Goal: Task Accomplishment & Management: Manage account settings

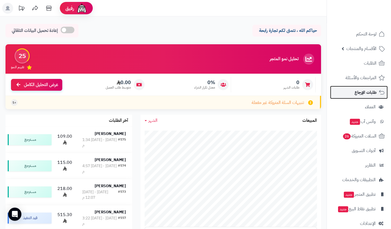
click at [333, 99] on link "طلبات الإرجاع" at bounding box center [359, 92] width 58 height 13
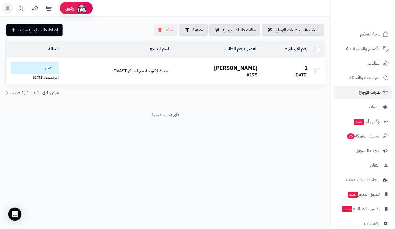
click at [333, 99] on li "طلبات الإرجاع" at bounding box center [363, 92] width 64 height 13
drag, startPoint x: 0, startPoint y: 0, endPoint x: 360, endPoint y: 117, distance: 378.7
click at [360, 117] on ul "لوحة التحكم الأقسام والمنتجات المنتجات الأقسام الماركات مواصفات المنتجات مواصفا…" at bounding box center [363, 128] width 64 height 202
click at [360, 117] on link "وآتس آب جديد" at bounding box center [363, 121] width 58 height 13
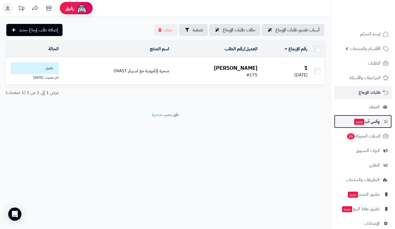
click at [360, 117] on link "وآتس آب جديد" at bounding box center [363, 121] width 58 height 13
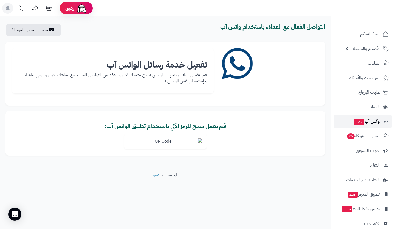
drag, startPoint x: 0, startPoint y: 0, endPoint x: 368, endPoint y: 121, distance: 387.3
click at [370, 120] on span "وآتس آب جديد" at bounding box center [367, 121] width 26 height 8
click at [368, 121] on span "وآتس آب جديد" at bounding box center [367, 121] width 26 height 8
click at [313, 219] on div "رفيق ! الطلبات معالجة مكتمل إرجاع المنتجات العملاء المتواجدون الان 100 عملاء من…" at bounding box center [197, 114] width 395 height 229
click at [361, 27] on link "لوحة التحكم" at bounding box center [363, 33] width 58 height 13
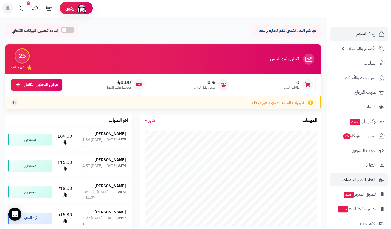
click at [372, 178] on span "التطبيقات والخدمات" at bounding box center [359, 180] width 33 height 8
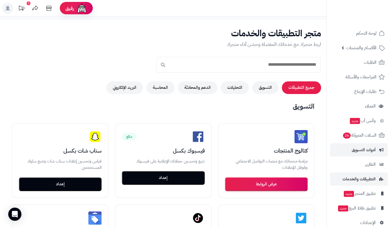
scroll to position [1, 0]
click at [327, 156] on nav "لوحة التحكم الأقسام والمنتجات المنتجات الأقسام الماركات مواصفات المنتجات مواصفا…" at bounding box center [359, 121] width 65 height 229
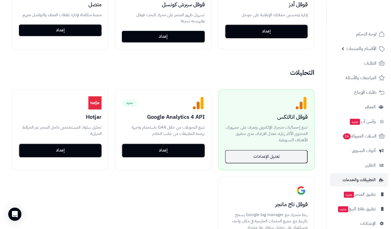
scroll to position [0, 0]
click at [388, 176] on li "التطبيقات والخدمات" at bounding box center [359, 179] width 64 height 13
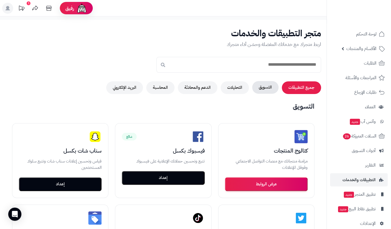
click at [266, 89] on button "التسويق" at bounding box center [265, 87] width 26 height 13
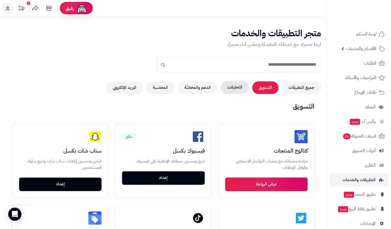
click at [233, 83] on button "التحليلات" at bounding box center [235, 87] width 28 height 13
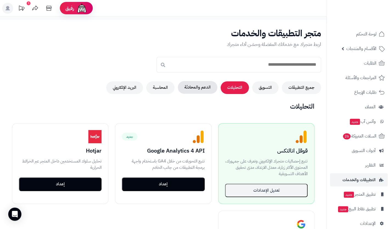
click at [201, 83] on button "الدعم والمحادثة" at bounding box center [198, 87] width 40 height 13
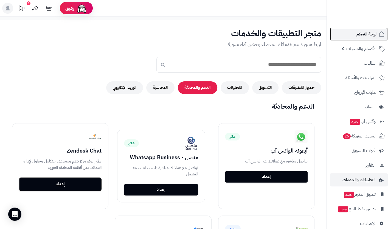
click at [354, 33] on link "لوحة التحكم" at bounding box center [359, 33] width 58 height 13
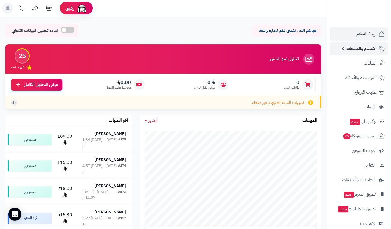
click at [368, 52] on link "الأقسام والمنتجات" at bounding box center [359, 48] width 58 height 13
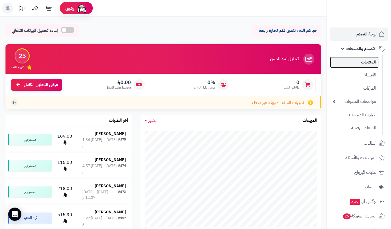
click at [369, 64] on link "المنتجات" at bounding box center [354, 62] width 49 height 11
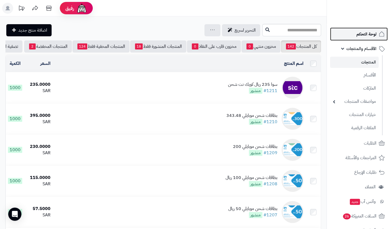
click at [371, 29] on link "لوحة التحكم" at bounding box center [359, 33] width 58 height 13
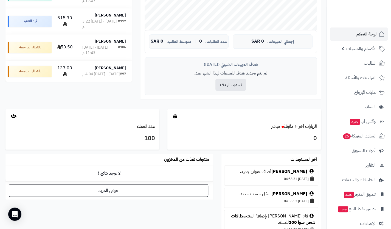
scroll to position [198, 0]
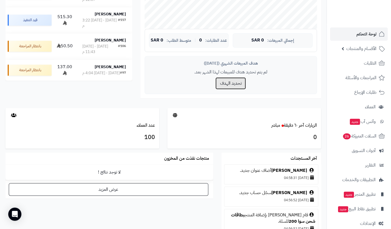
click at [240, 84] on button "تحديد الهدف" at bounding box center [230, 83] width 30 height 12
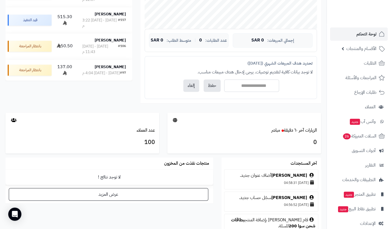
click at [251, 82] on input "number" at bounding box center [251, 85] width 55 height 12
type input "*"
click at [195, 86] on button "إلغاء" at bounding box center [191, 85] width 16 height 12
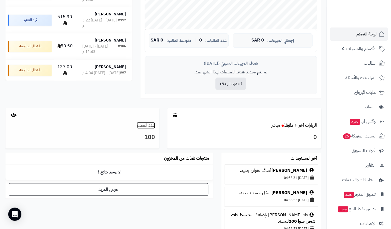
click at [153, 122] on link "عدد العملاء" at bounding box center [146, 125] width 18 height 7
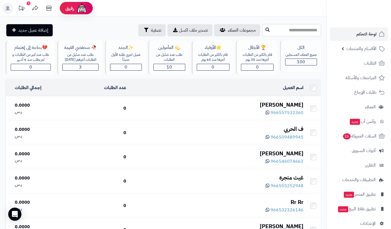
click at [288, 102] on div "[PERSON_NAME]" at bounding box center [217, 105] width 173 height 8
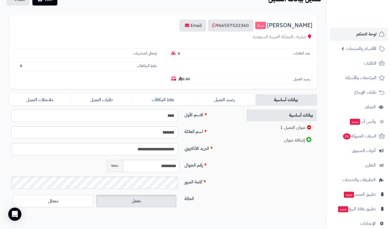
scroll to position [47, 0]
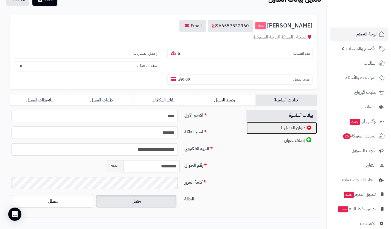
click at [294, 125] on link "عنوان العميل 1" at bounding box center [281, 128] width 71 height 12
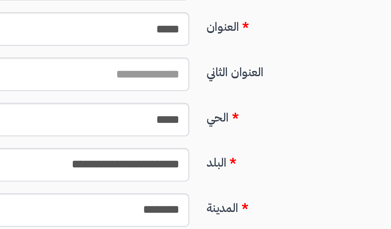
scroll to position [104, 0]
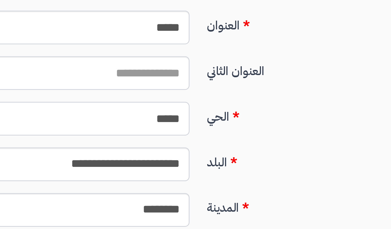
drag, startPoint x: 174, startPoint y: 124, endPoint x: 162, endPoint y: 125, distance: 12.1
click at [162, 125] on input "*****" at bounding box center [95, 125] width 166 height 12
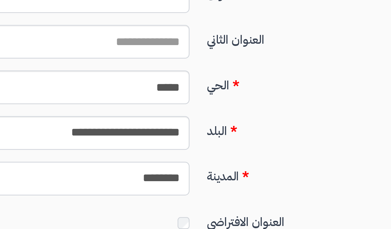
drag, startPoint x: 175, startPoint y: 157, endPoint x: 181, endPoint y: 154, distance: 6.8
click at [181, 154] on div "**********" at bounding box center [94, 158] width 175 height 12
drag, startPoint x: 181, startPoint y: 155, endPoint x: 161, endPoint y: 158, distance: 20.5
click at [161, 158] on div "**********" at bounding box center [94, 158] width 175 height 12
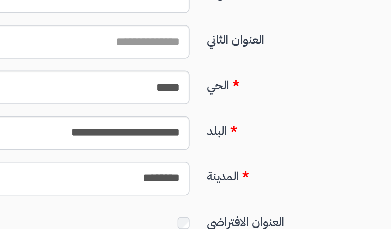
click at [164, 157] on select "**********" at bounding box center [95, 158] width 166 height 12
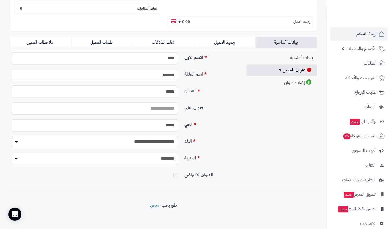
click at [217, 168] on div "**********" at bounding box center [123, 160] width 233 height 17
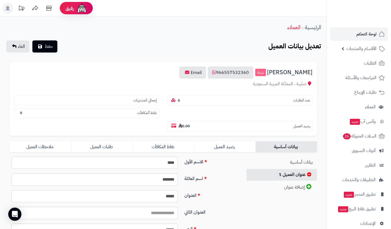
click at [293, 103] on section "عدد الطلبات 0" at bounding box center [239, 100] width 145 height 10
click at [226, 148] on link "رصيد العميل" at bounding box center [224, 146] width 61 height 11
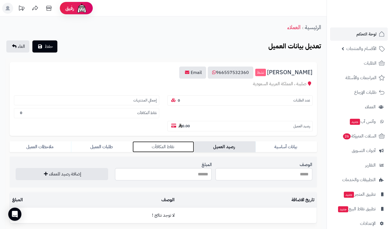
click at [182, 142] on link "نقاط المكافآت" at bounding box center [163, 146] width 61 height 11
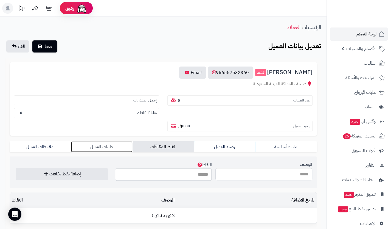
click at [102, 145] on link "طلبات العميل" at bounding box center [101, 146] width 61 height 11
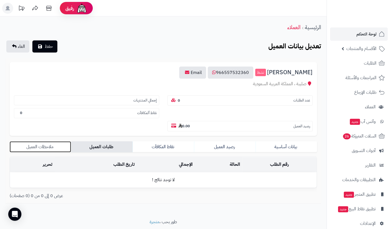
click at [55, 148] on link "ملاحظات العميل" at bounding box center [40, 146] width 61 height 11
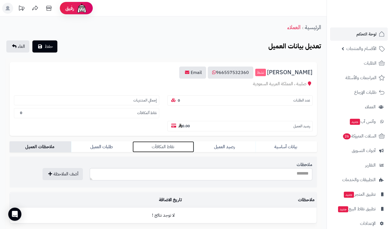
click at [158, 142] on link "نقاط المكافآت" at bounding box center [163, 146] width 61 height 11
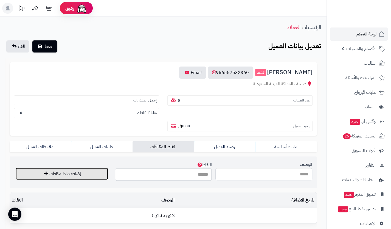
click at [103, 173] on button "إضافة نقاط مكافآت" at bounding box center [62, 173] width 92 height 12
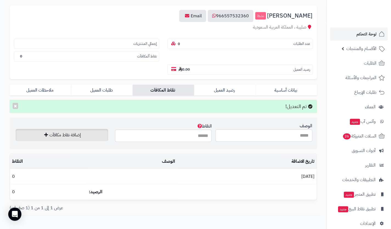
scroll to position [57, 0]
click at [14, 106] on button "×" at bounding box center [15, 105] width 5 height 6
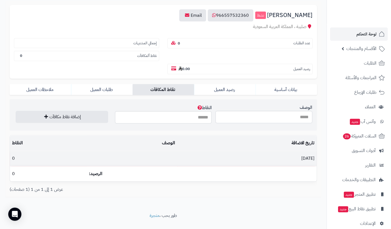
click at [267, 156] on td "17/09/2025" at bounding box center [246, 158] width 139 height 15
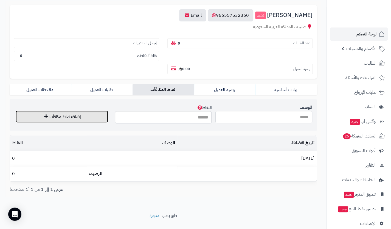
click at [89, 117] on button "إضافة نقاط مكافآت" at bounding box center [62, 116] width 92 height 12
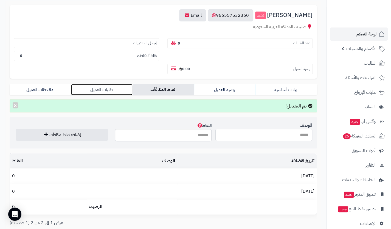
click at [109, 93] on link "طلبات العميل" at bounding box center [101, 89] width 61 height 11
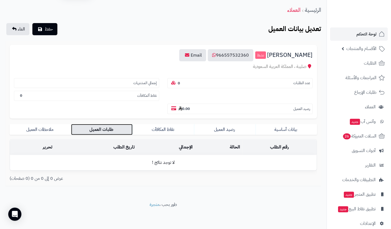
scroll to position [16, 0]
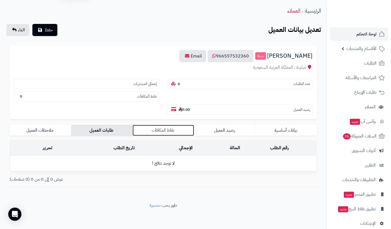
click at [167, 128] on link "نقاط المكافآت" at bounding box center [163, 130] width 61 height 11
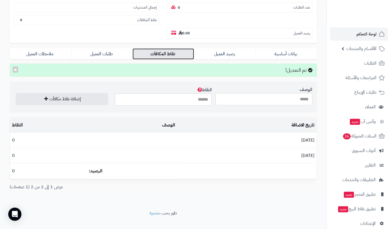
scroll to position [93, 0]
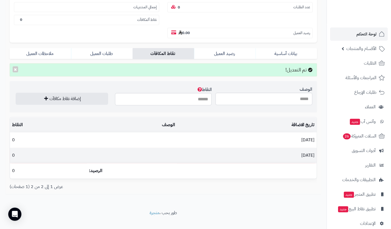
click at [131, 156] on td at bounding box center [132, 155] width 91 height 15
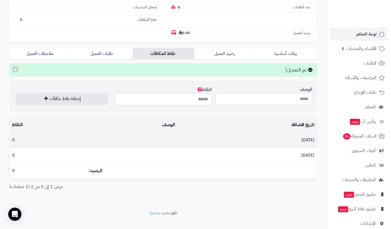
click at [285, 141] on td "17/09/2025" at bounding box center [246, 139] width 139 height 15
click at [296, 143] on td "17/09/2025" at bounding box center [246, 139] width 139 height 15
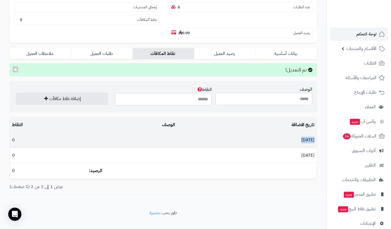
click at [296, 143] on td "17/09/2025" at bounding box center [246, 139] width 139 height 15
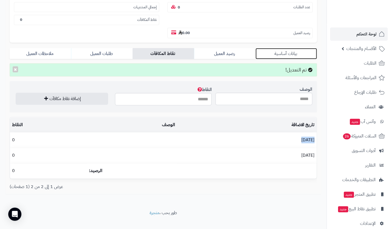
click at [278, 55] on link "بيانات أساسية" at bounding box center [286, 53] width 61 height 11
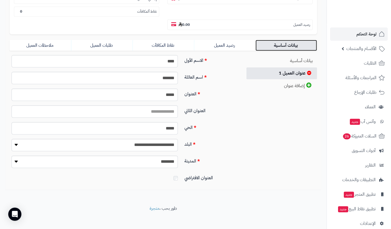
scroll to position [0, 0]
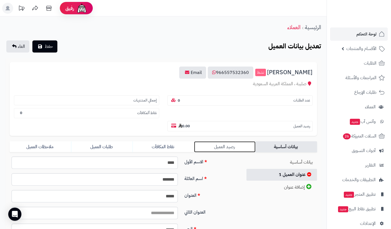
click at [240, 149] on link "رصيد العميل" at bounding box center [224, 146] width 61 height 11
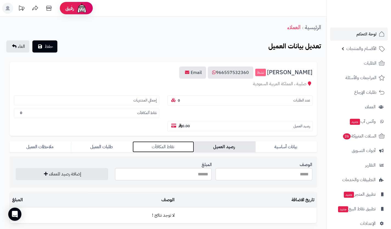
click at [176, 149] on link "نقاط المكافآت" at bounding box center [163, 146] width 61 height 11
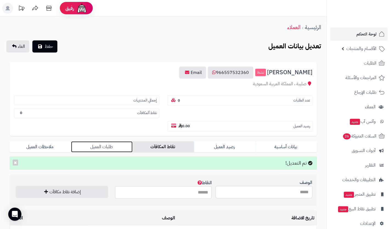
click at [119, 149] on link "طلبات العميل" at bounding box center [101, 146] width 61 height 11
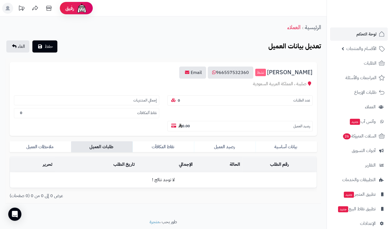
click at [157, 152] on form "**********" at bounding box center [163, 130] width 307 height 137
click at [165, 150] on link "نقاط المكافآت" at bounding box center [163, 146] width 61 height 11
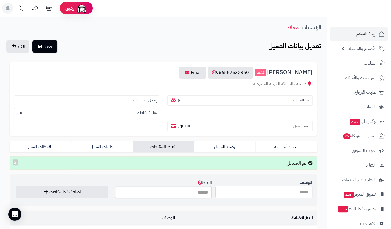
click at [250, 196] on input "الوصف" at bounding box center [263, 192] width 97 height 12
click at [366, 40] on link "لوحة التحكم" at bounding box center [359, 33] width 58 height 13
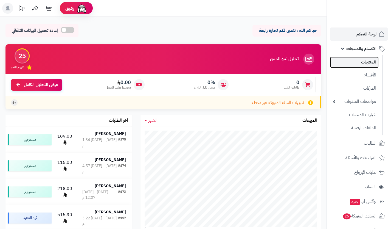
click at [360, 60] on link "المنتجات" at bounding box center [354, 62] width 49 height 11
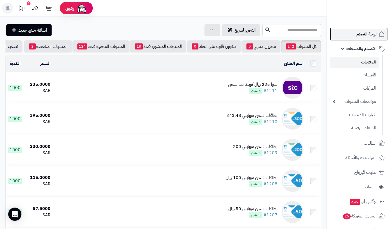
click at [368, 32] on span "لوحة التحكم" at bounding box center [367, 34] width 20 height 8
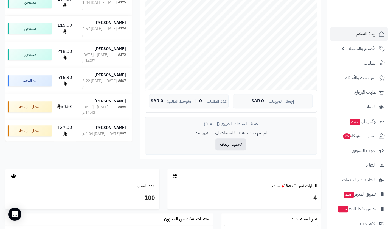
scroll to position [141, 0]
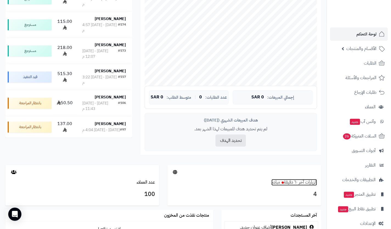
click at [292, 183] on link "الزيارات آخر ٦٠ دقيقة مباشر" at bounding box center [294, 182] width 46 height 7
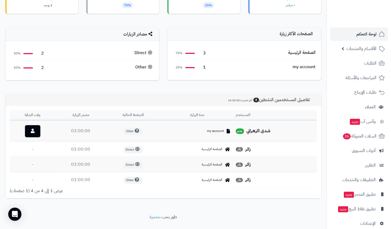
scroll to position [64, 0]
click at [216, 129] on span "my account" at bounding box center [215, 130] width 17 height 5
click at [253, 130] on strong "شدى الزهراني" at bounding box center [258, 130] width 24 height 7
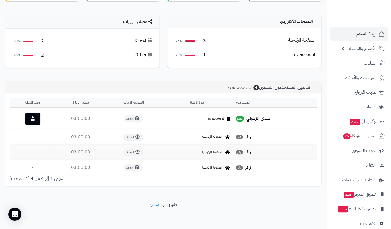
scroll to position [76, 0]
click at [34, 120] on link at bounding box center [32, 119] width 15 height 12
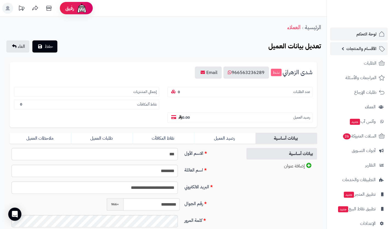
click at [375, 45] on span "الأقسام والمنتجات" at bounding box center [361, 49] width 30 height 8
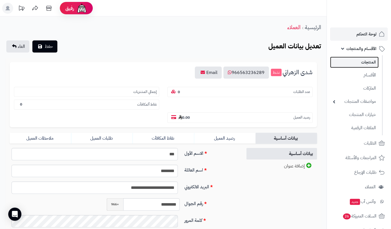
click at [372, 59] on link "المنتجات" at bounding box center [354, 62] width 49 height 11
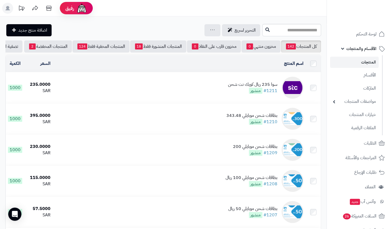
click at [368, 46] on span "الأقسام والمنتجات" at bounding box center [361, 49] width 30 height 8
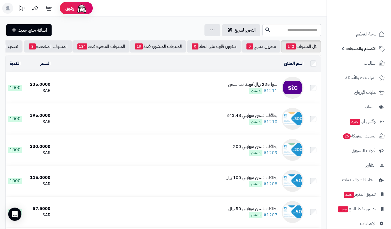
click at [368, 46] on span "الأقسام والمنتجات" at bounding box center [361, 49] width 30 height 8
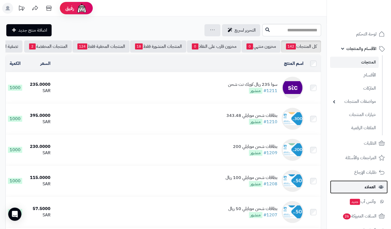
click at [368, 184] on span "العملاء" at bounding box center [370, 187] width 11 height 8
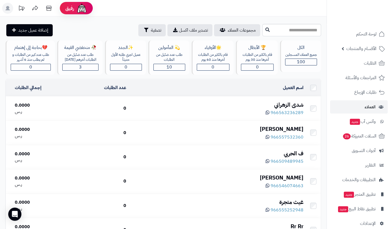
click at [291, 102] on div "شدى الزهراني" at bounding box center [217, 105] width 173 height 8
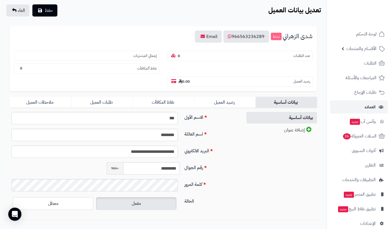
scroll to position [36, 0]
click at [174, 167] on input "*********" at bounding box center [151, 168] width 57 height 12
